Goal: Transaction & Acquisition: Subscribe to service/newsletter

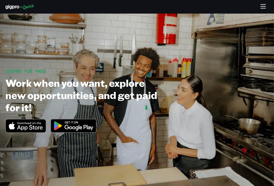
click at [264, 7] on icon "button" at bounding box center [263, 7] width 6 height 6
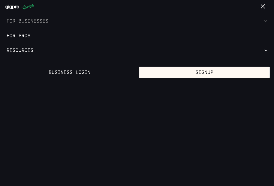
click at [66, 22] on button "For Businesses" at bounding box center [137, 21] width 274 height 15
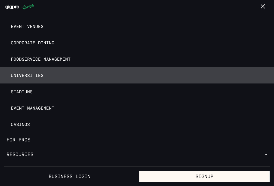
scroll to position [107, 0]
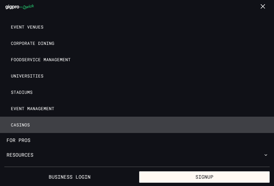
click at [44, 125] on link "Casinos" at bounding box center [137, 124] width 274 height 16
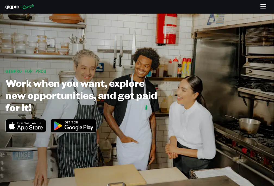
click at [262, 8] on icon "button" at bounding box center [263, 7] width 6 height 6
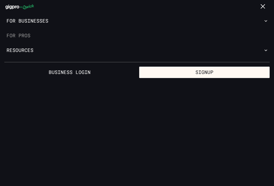
click at [24, 35] on link "For Pros" at bounding box center [137, 35] width 274 height 15
click at [27, 50] on button "Resources" at bounding box center [137, 50] width 274 height 15
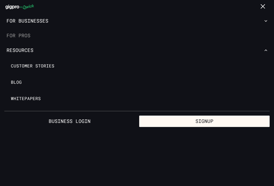
click at [21, 34] on link "For Pros" at bounding box center [137, 35] width 274 height 15
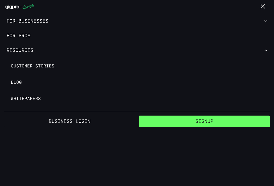
click at [189, 119] on button "Signup" at bounding box center [204, 120] width 130 height 11
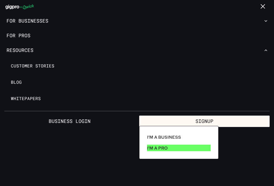
click at [176, 146] on link "I'm a Pro" at bounding box center [179, 147] width 68 height 11
click at [159, 148] on p "I'm a Pro" at bounding box center [157, 147] width 21 height 7
